Goal: Information Seeking & Learning: Learn about a topic

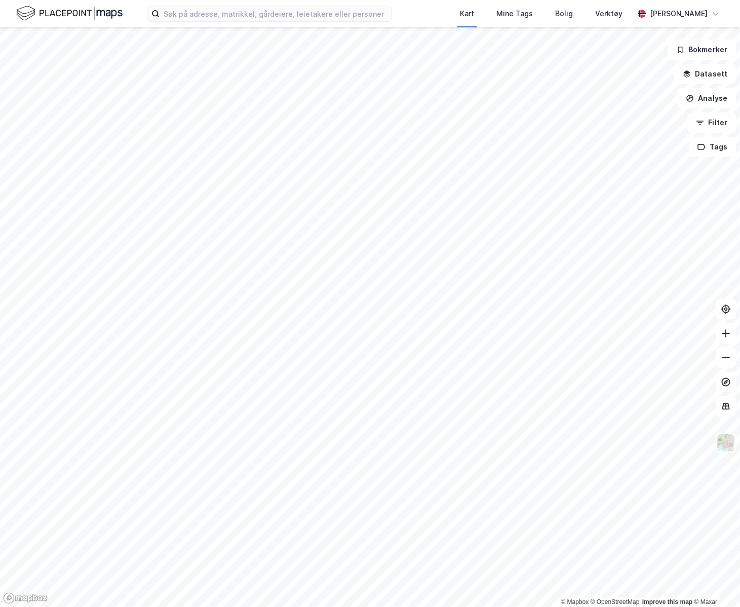
click at [96, 20] on img at bounding box center [69, 14] width 106 height 18
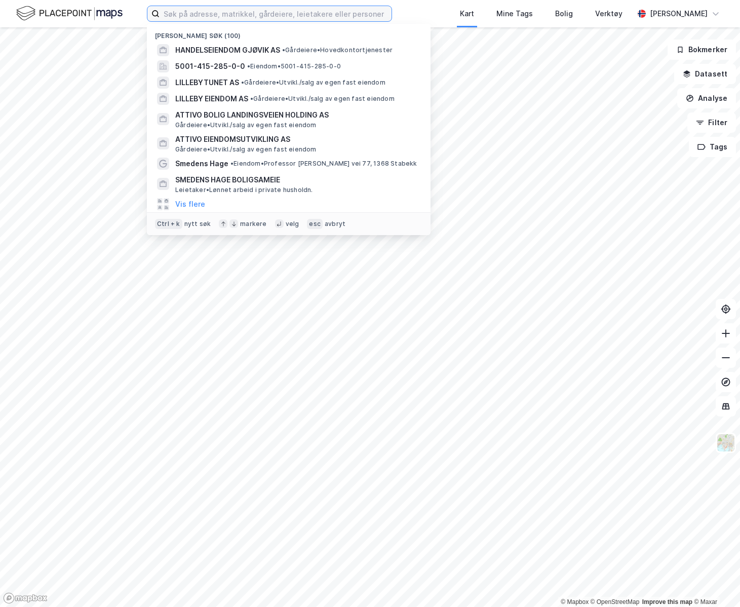
click at [348, 8] on input at bounding box center [276, 13] width 232 height 15
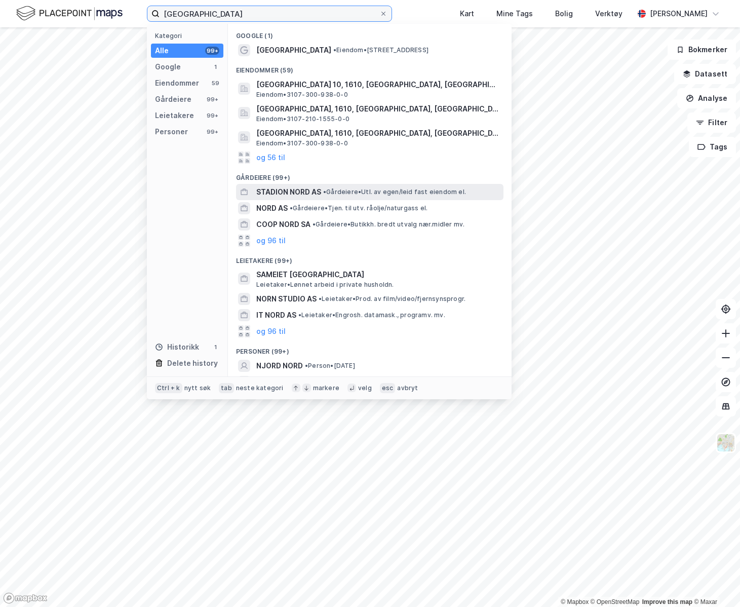
type input "[GEOGRAPHIC_DATA]"
click at [330, 186] on div "STADION NORD AS • [PERSON_NAME]. av egen/leid fast eiendom el." at bounding box center [378, 192] width 245 height 12
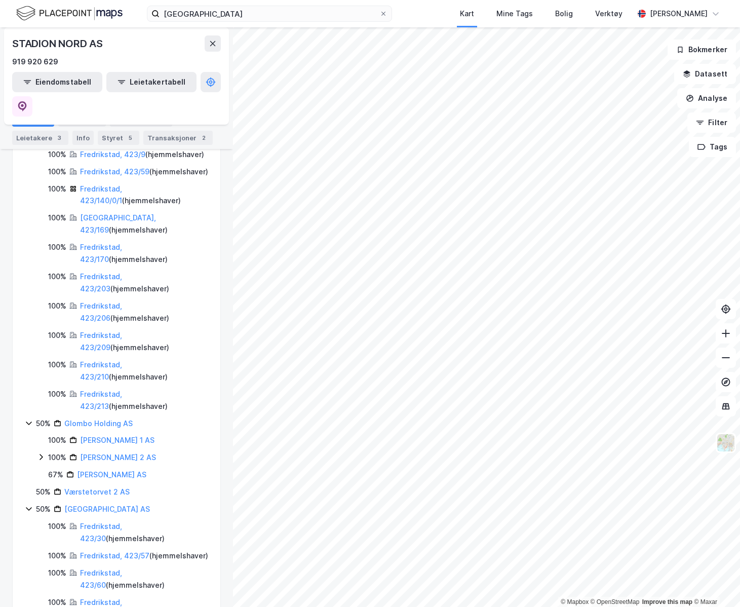
scroll to position [1824, 0]
